Goal: Task Accomplishment & Management: Manage account settings

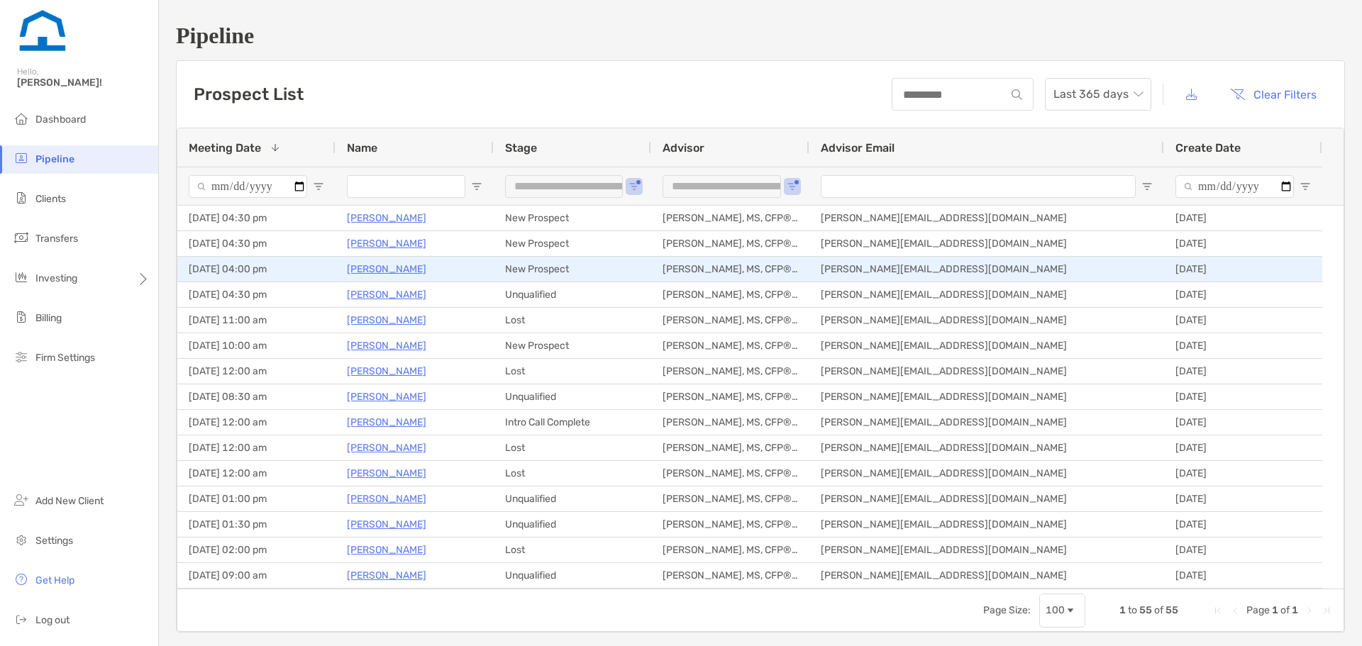
click at [404, 273] on p "[PERSON_NAME]" at bounding box center [386, 269] width 79 height 18
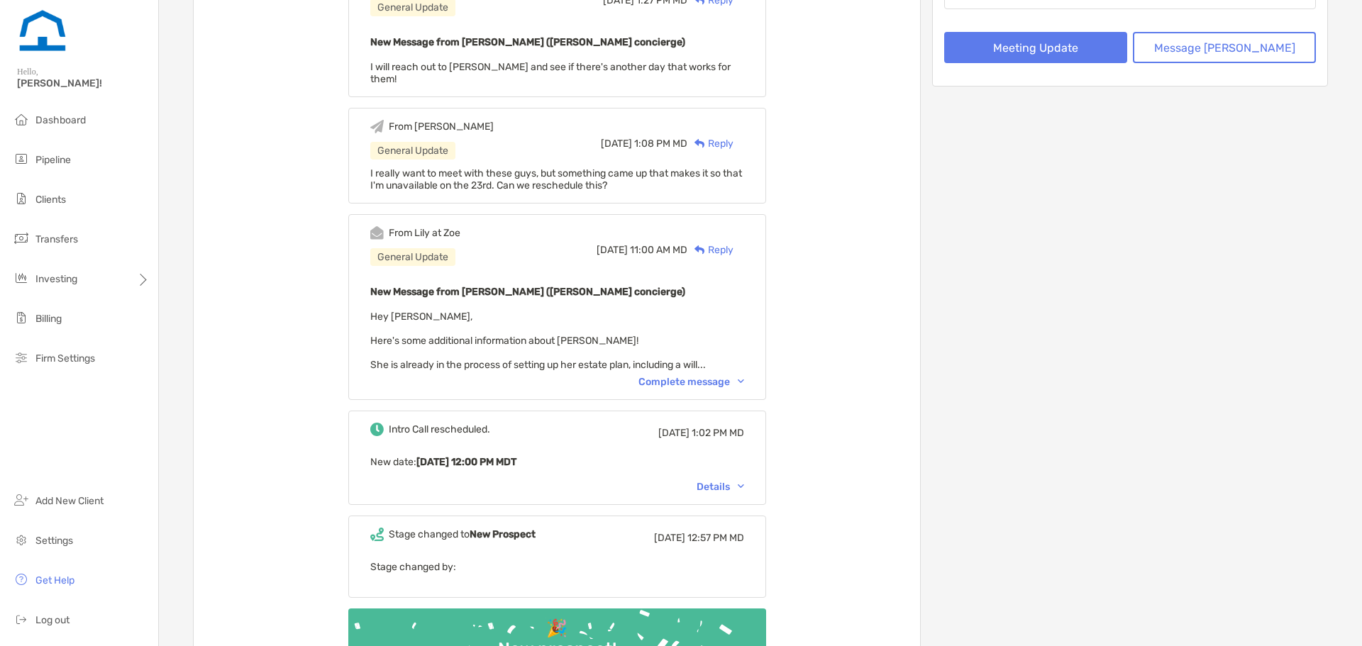
scroll to position [344, 0]
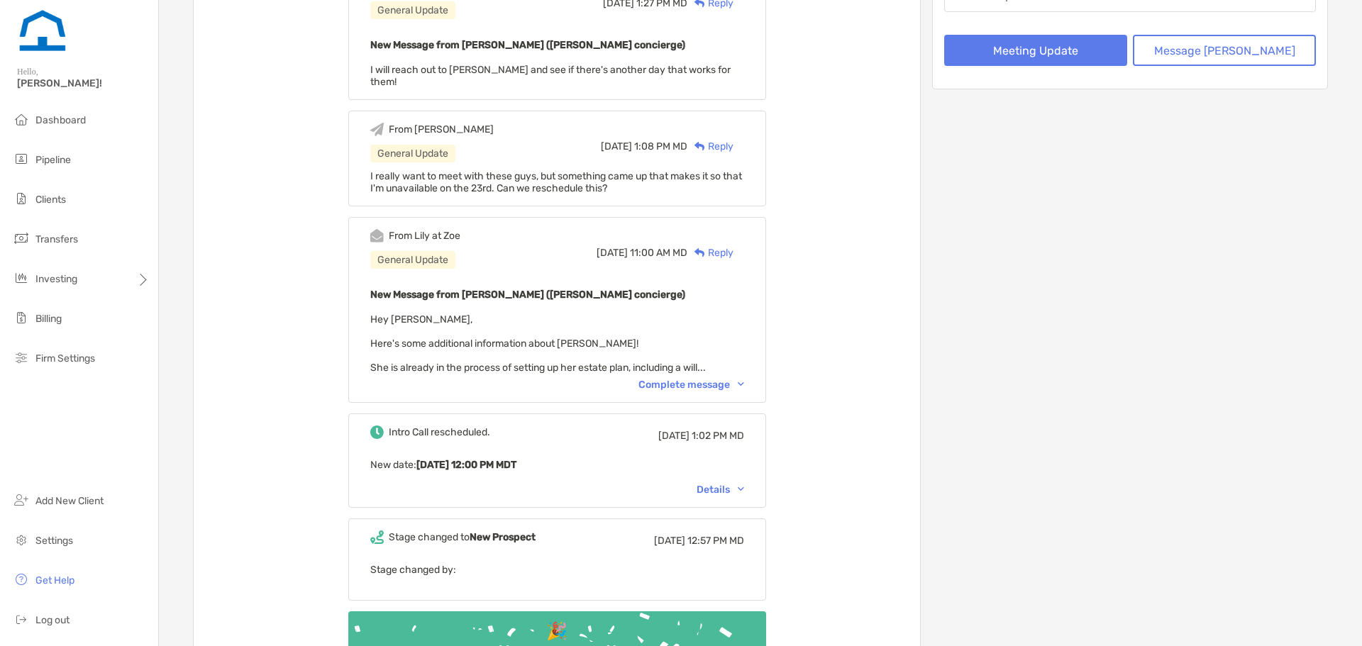
click at [714, 379] on div "Complete message" at bounding box center [691, 385] width 106 height 12
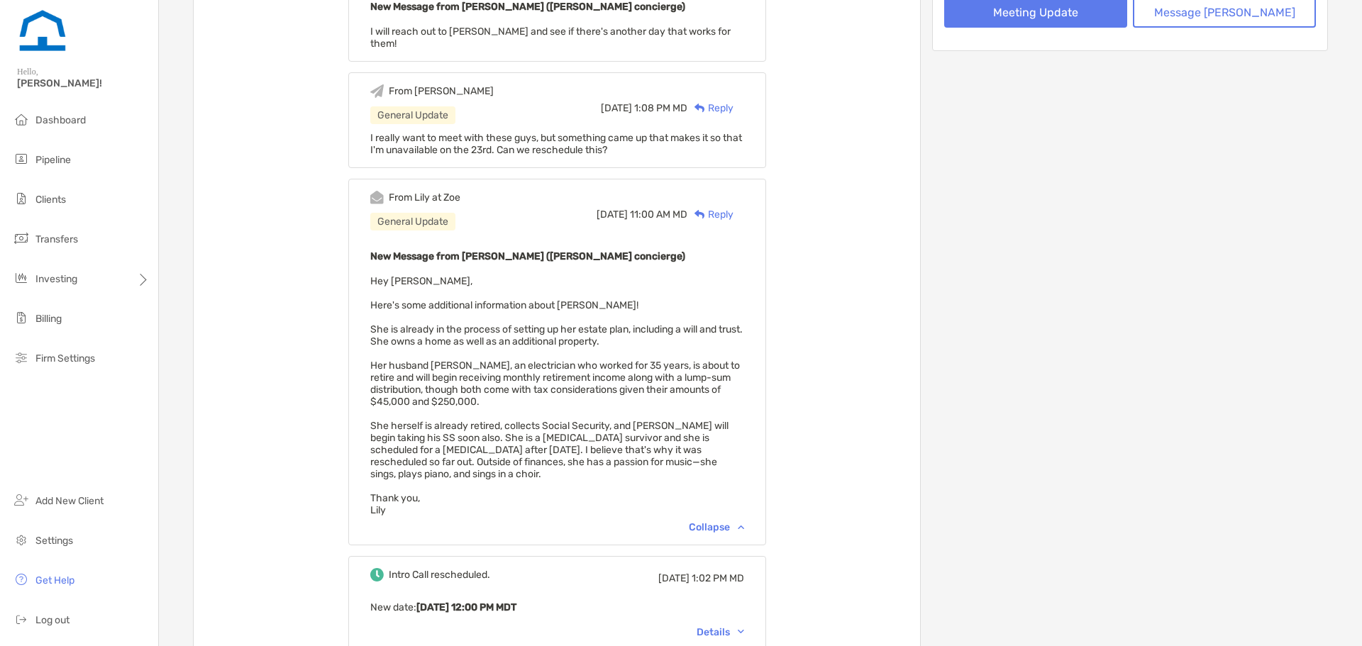
scroll to position [385, 0]
